Goal: Find specific page/section: Find specific page/section

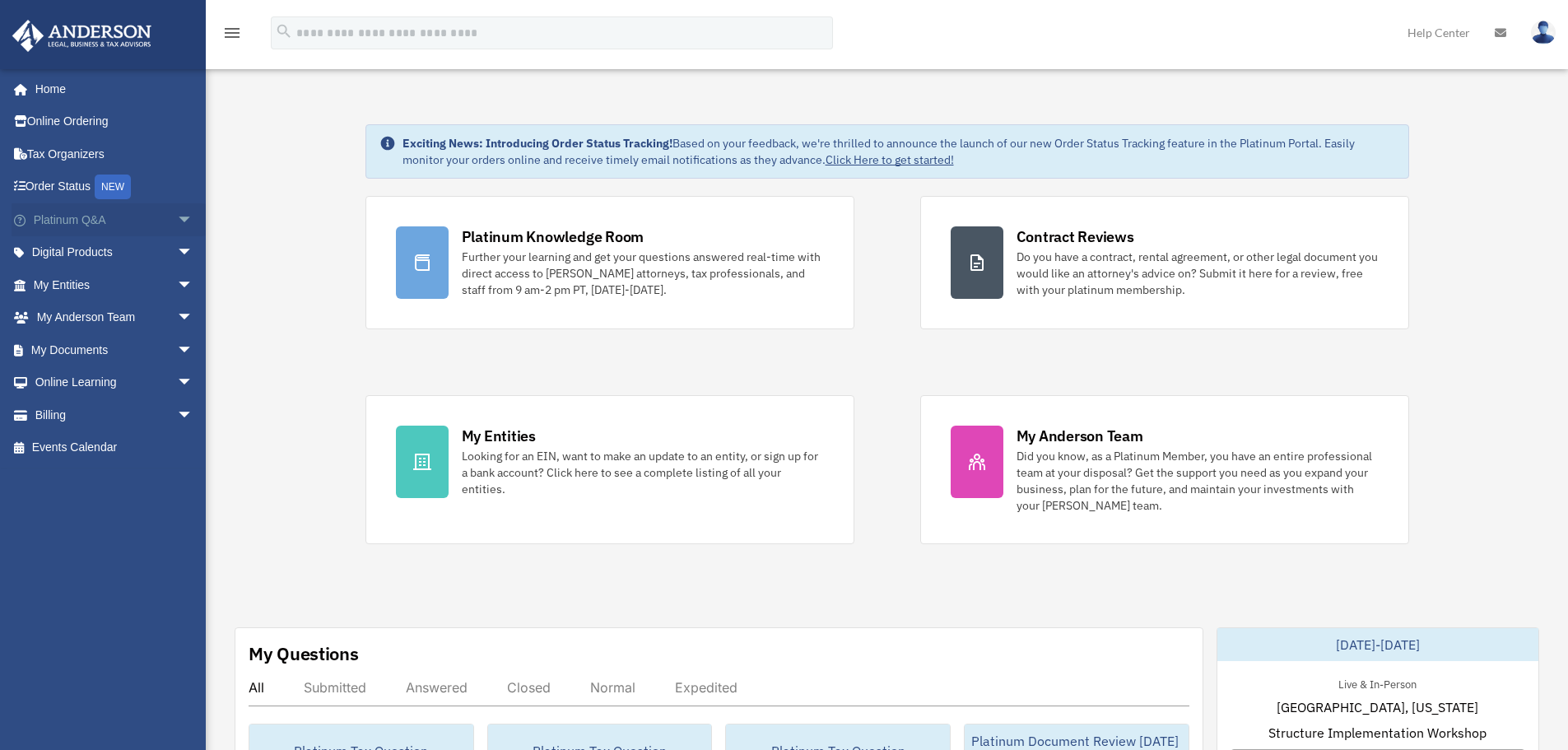
click at [177, 217] on span "arrow_drop_down" at bounding box center [193, 220] width 33 height 34
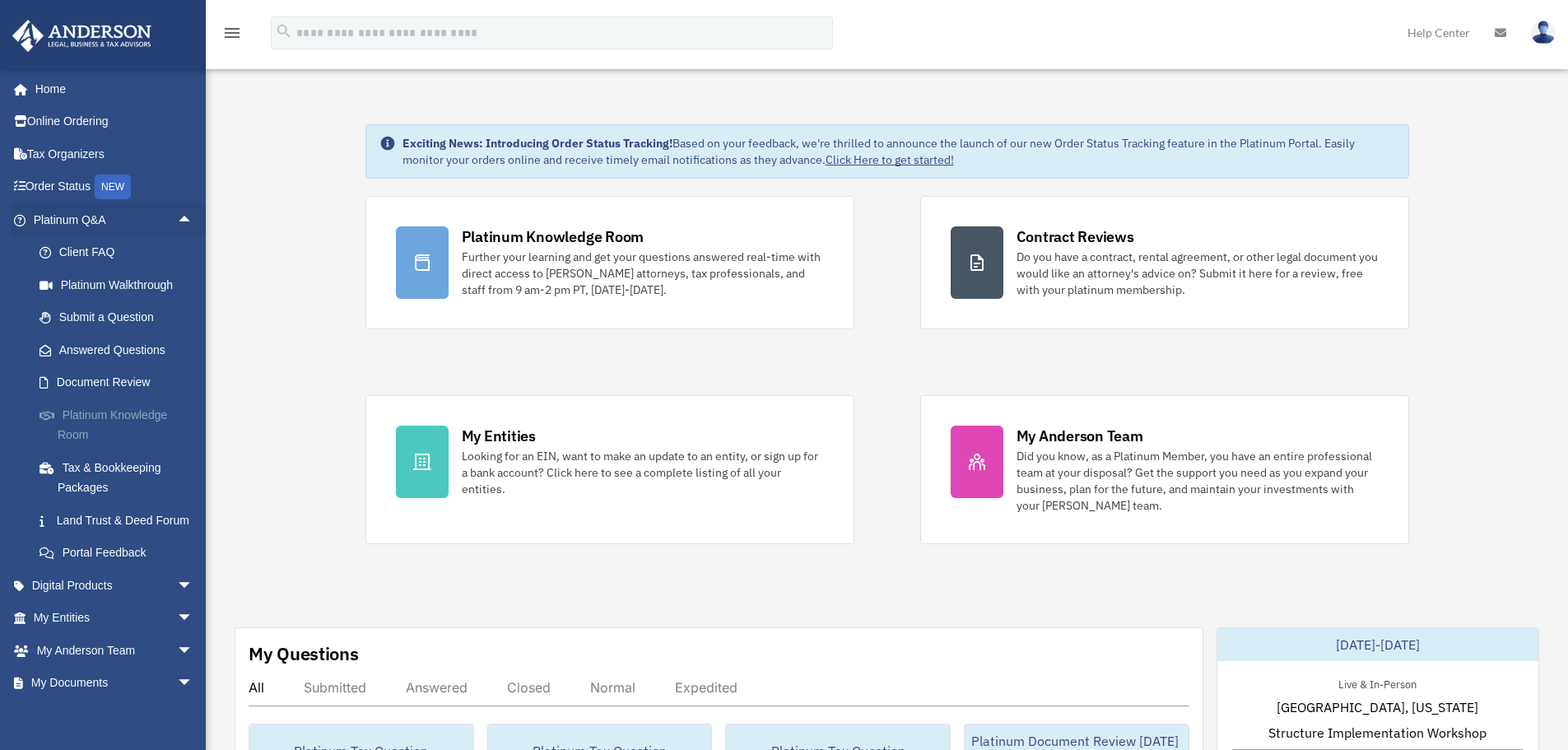
click at [136, 412] on link "Platinum Knowledge Room" at bounding box center [121, 424] width 195 height 53
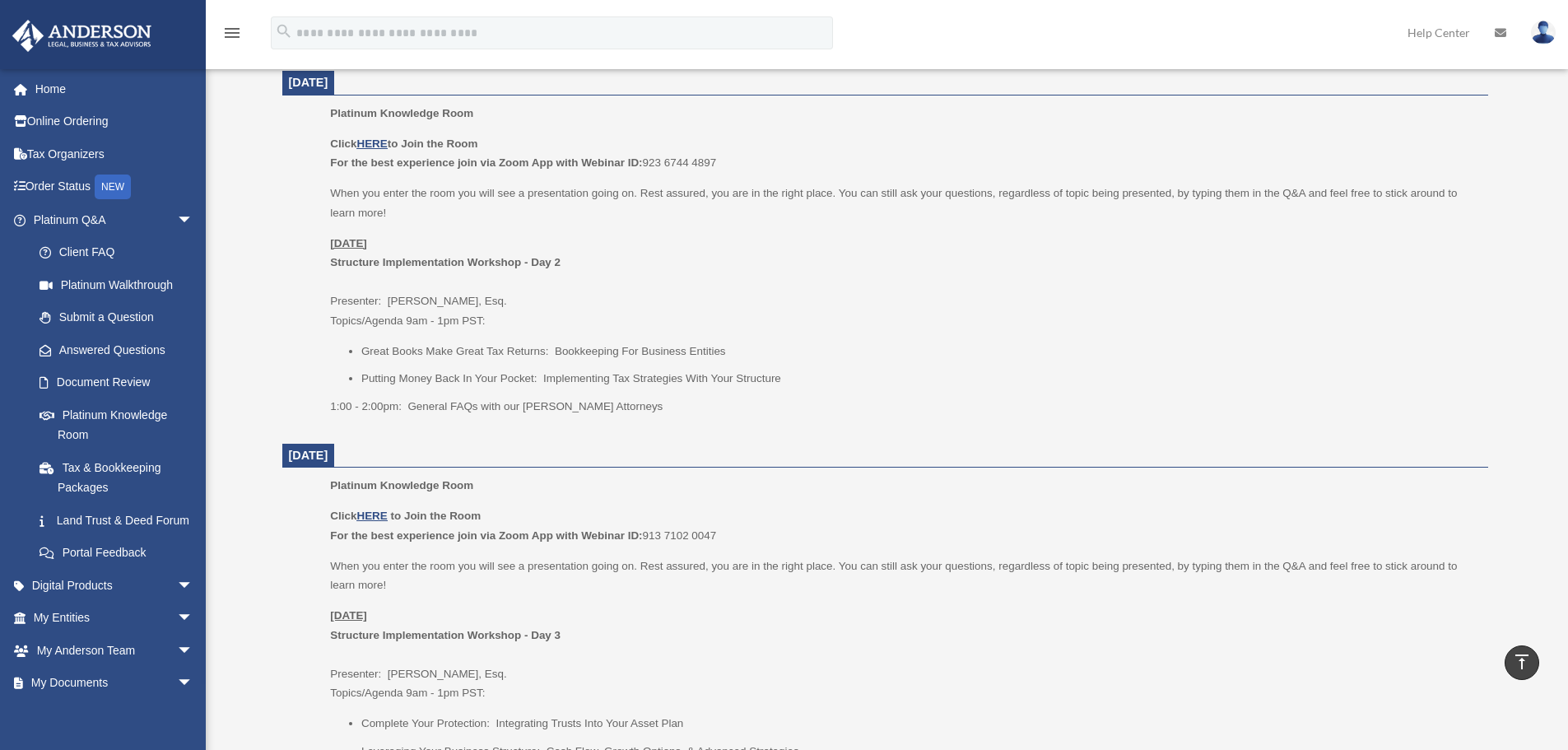
scroll to position [546, 0]
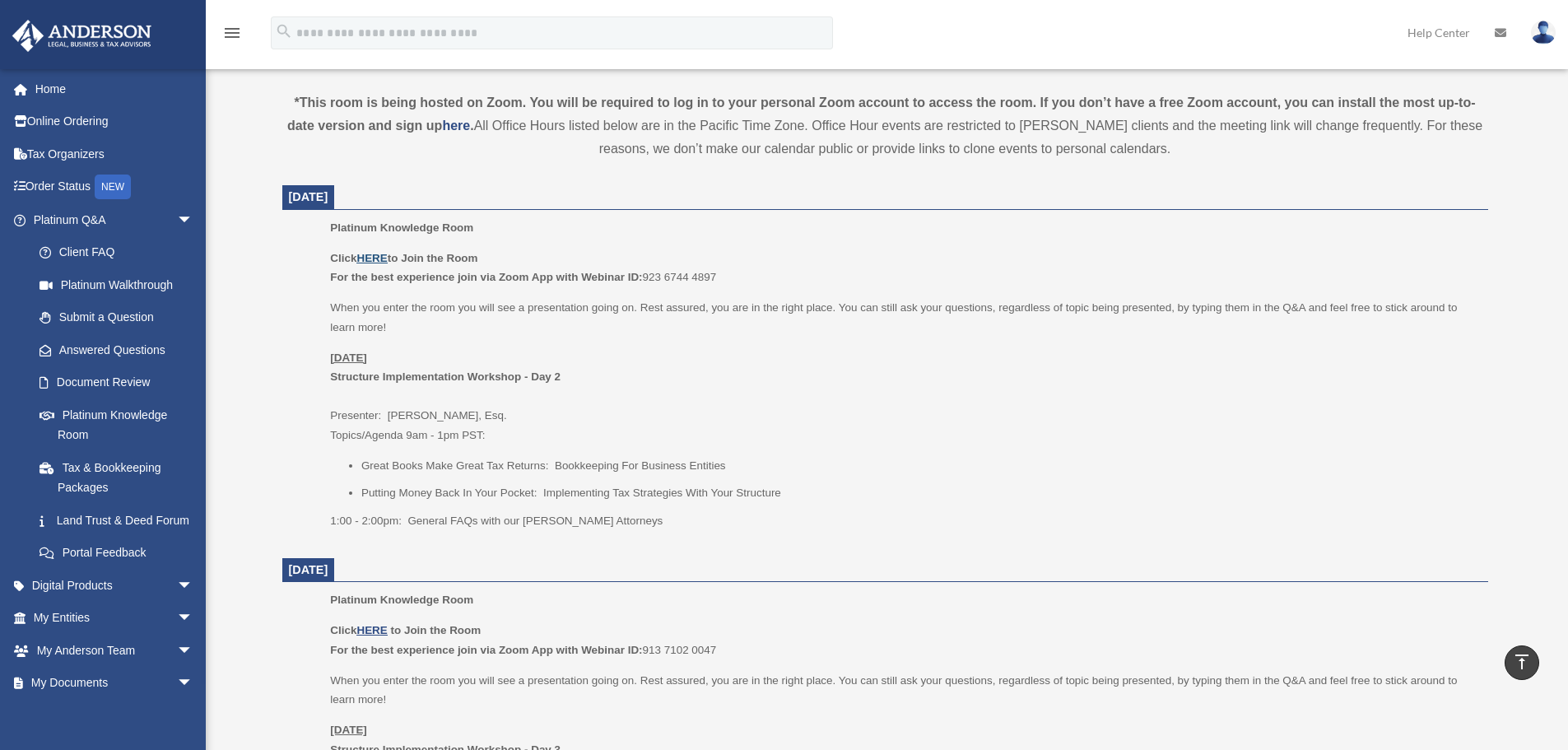
click at [374, 258] on u "HERE" at bounding box center [372, 258] width 30 height 13
click at [107, 226] on link "Platinum Q&A arrow_drop_down" at bounding box center [115, 219] width 207 height 33
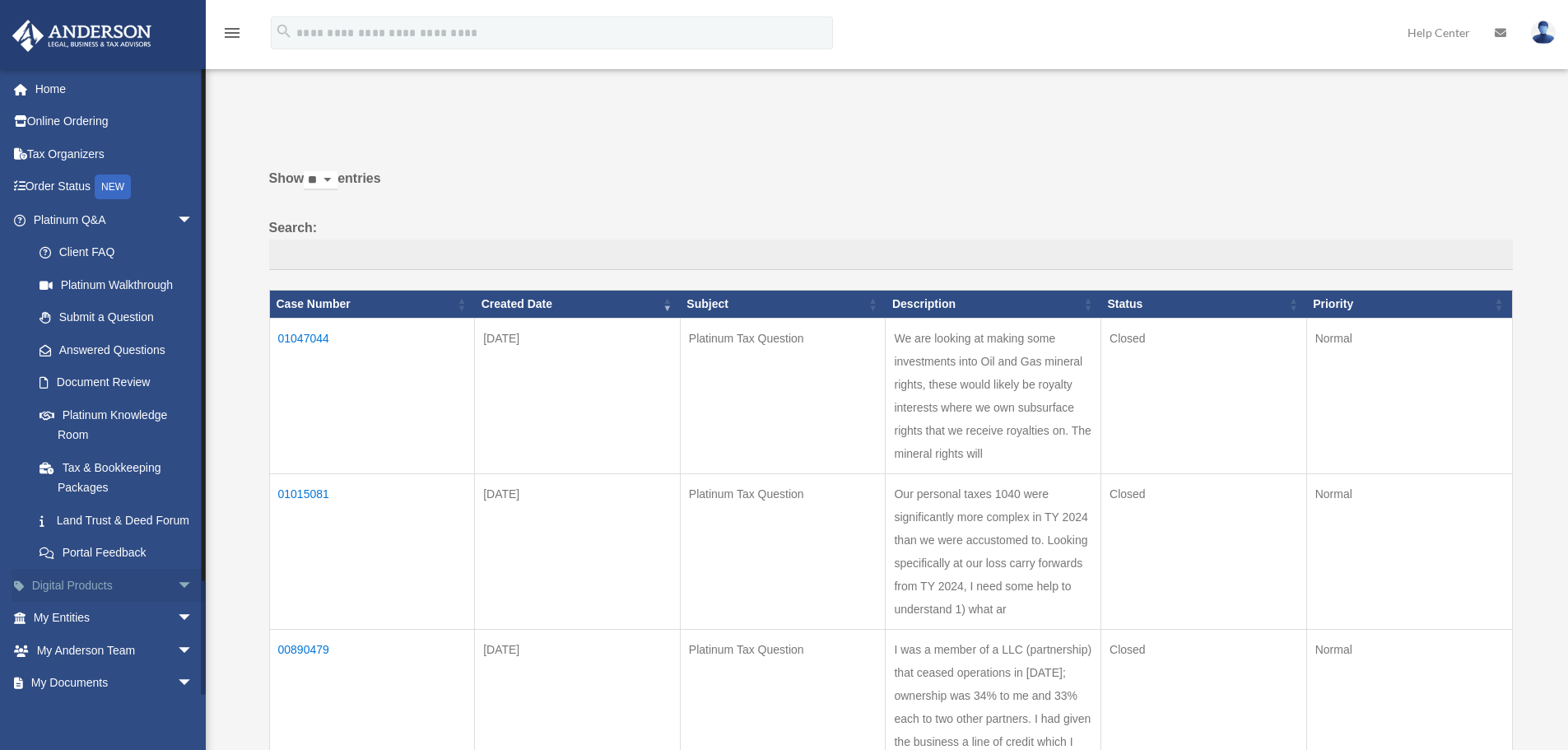
click at [111, 601] on link "Digital Products arrow_drop_down" at bounding box center [115, 584] width 207 height 33
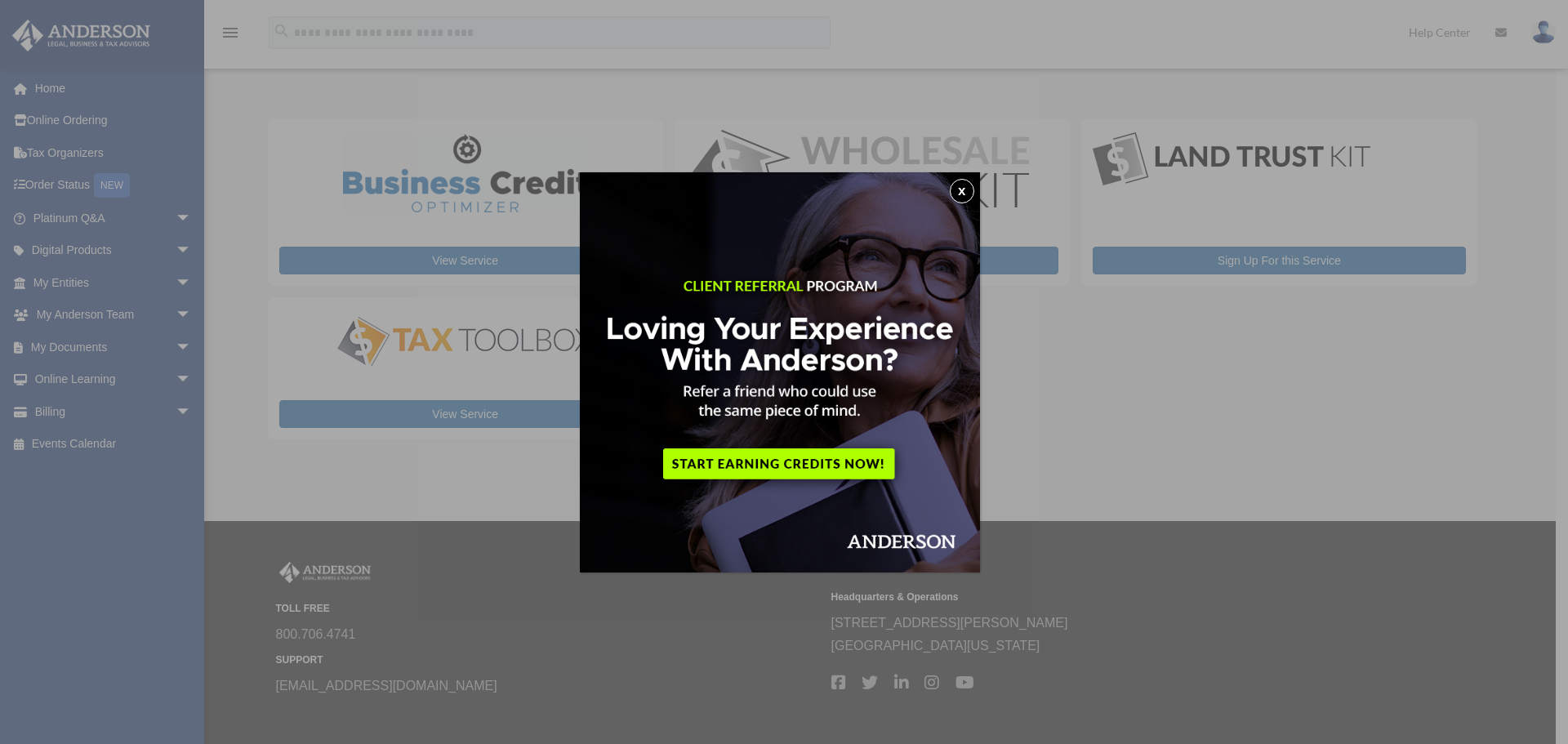
click at [967, 192] on button "x" at bounding box center [962, 191] width 25 height 25
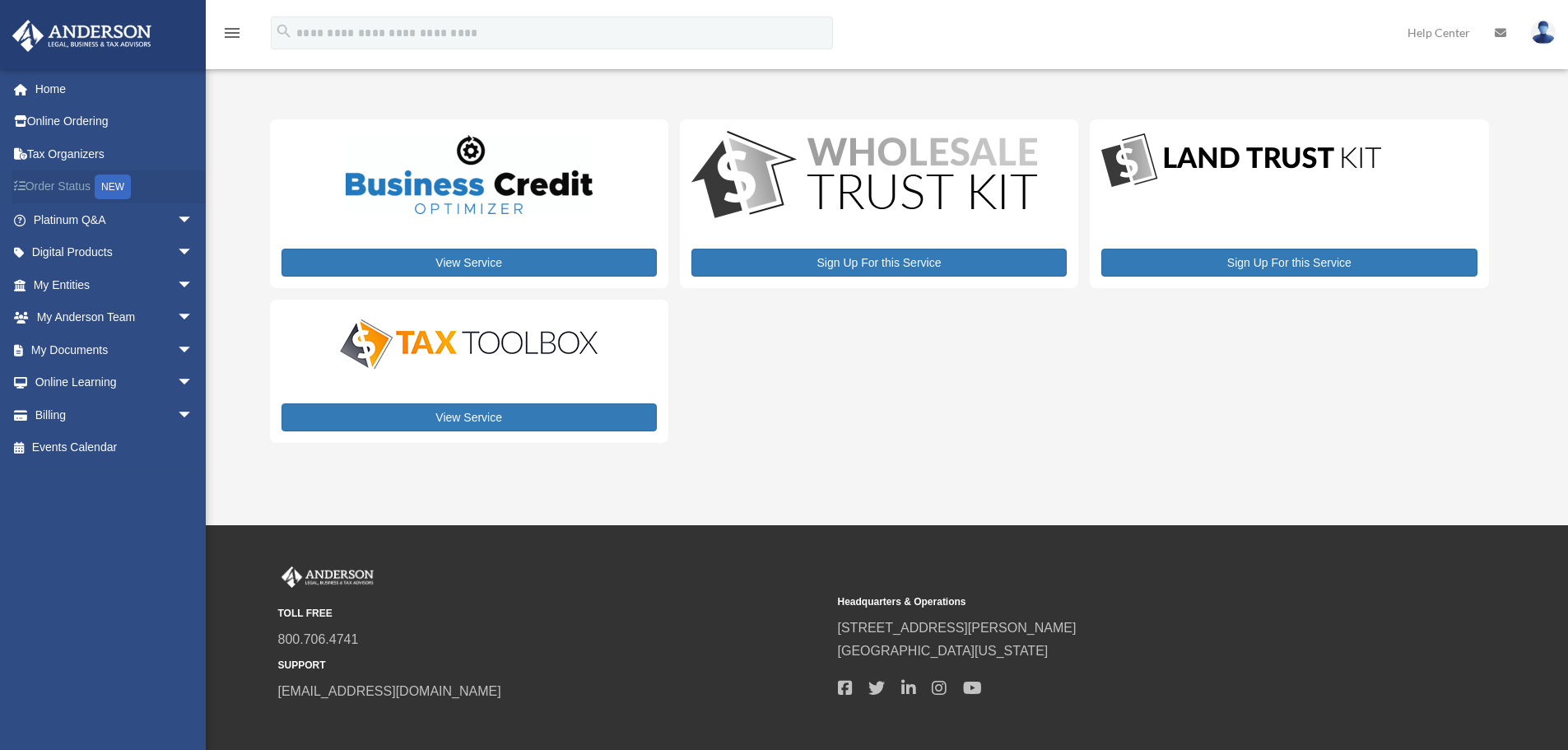
click at [61, 189] on link "Order Status NEW" at bounding box center [115, 187] width 207 height 34
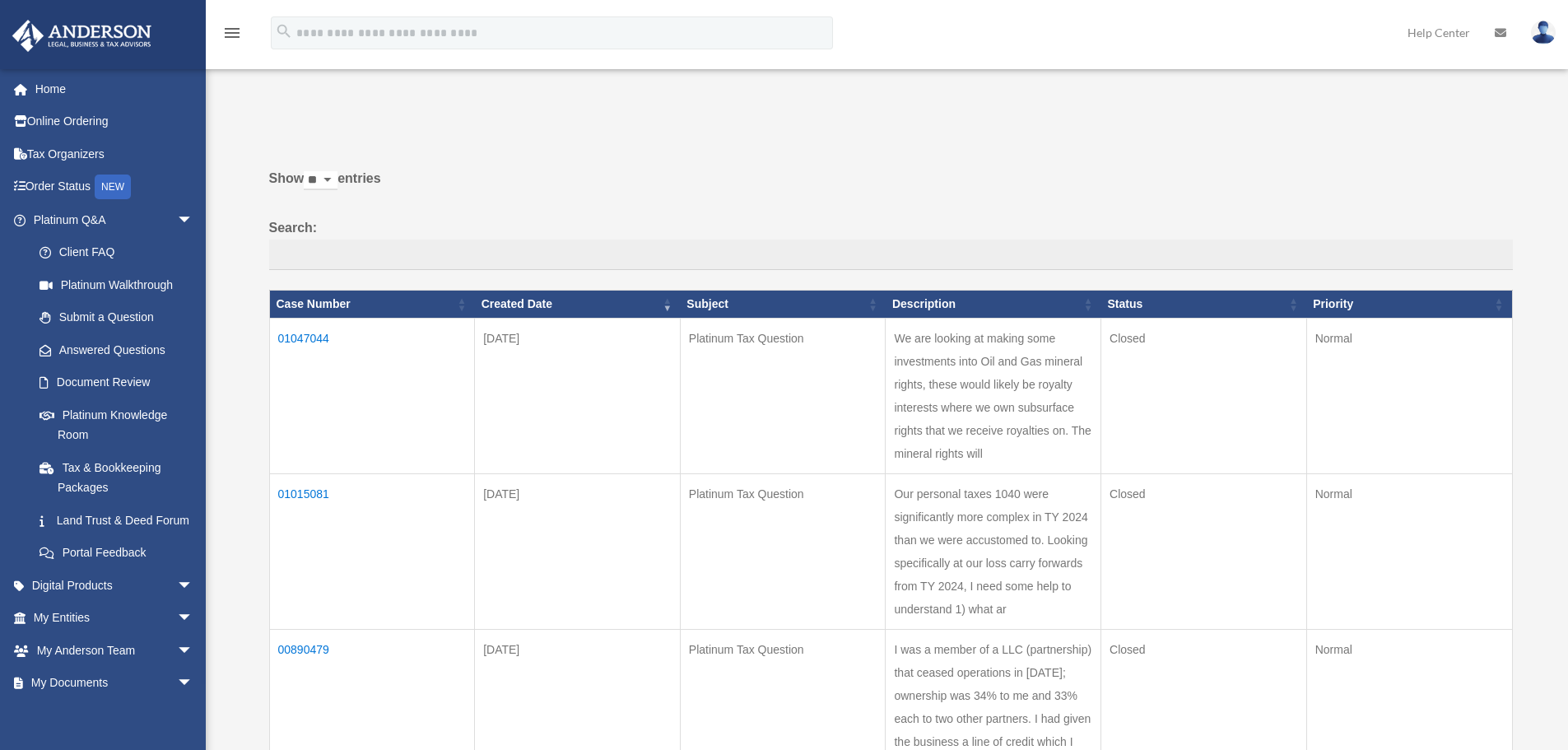
scroll to position [207, 0]
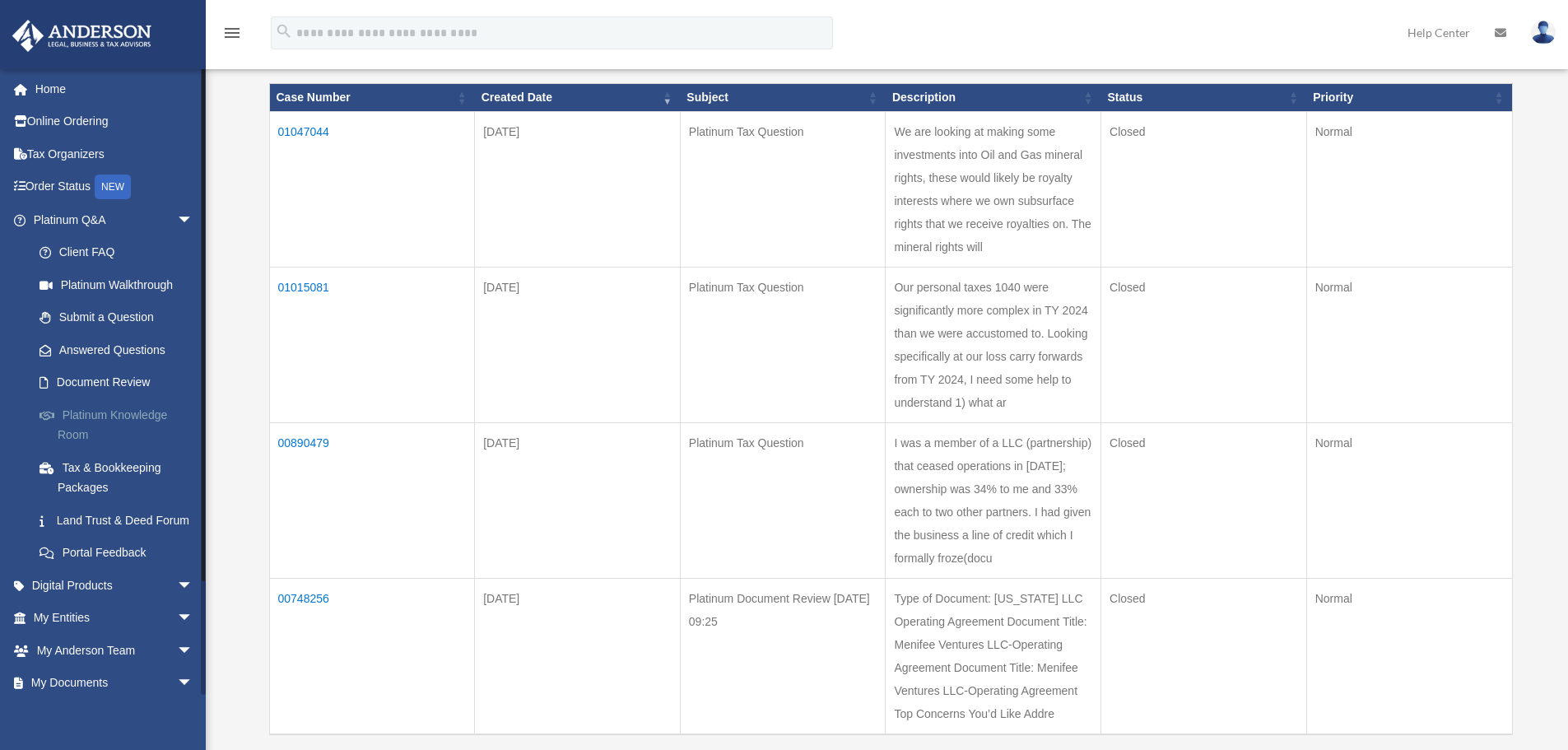
click at [95, 419] on link "Platinum Knowledge Room" at bounding box center [121, 424] width 195 height 53
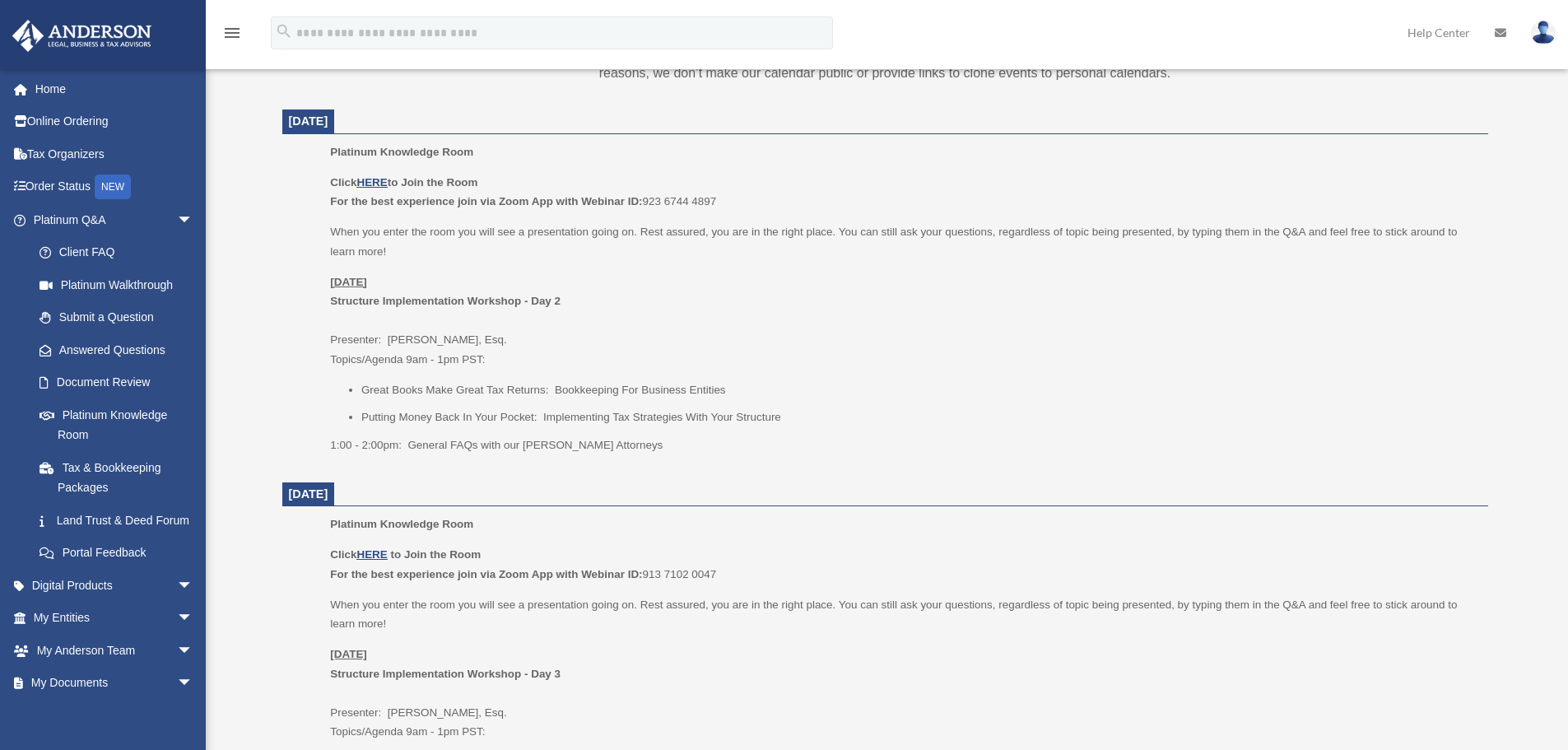
scroll to position [592, 0]
